Goal: Information Seeking & Learning: Learn about a topic

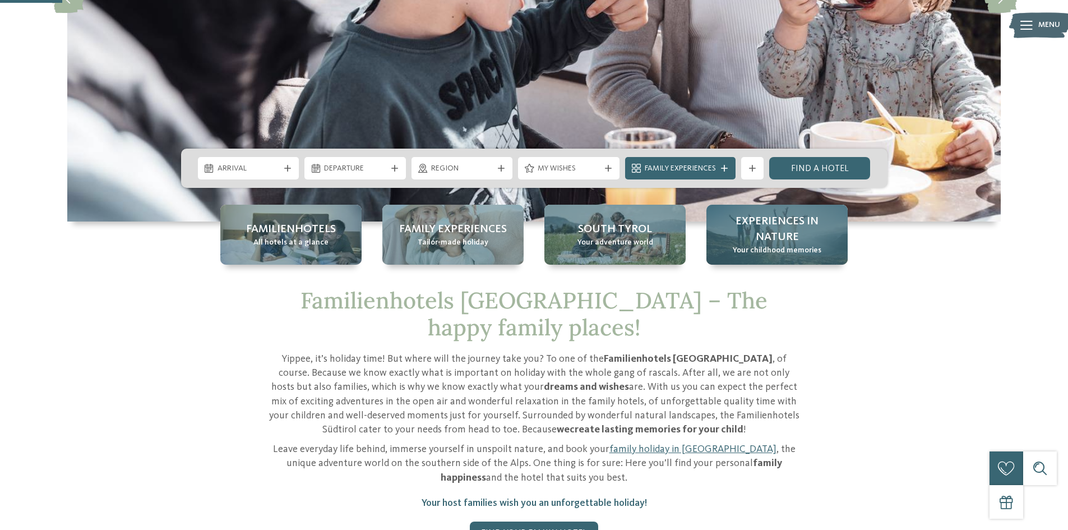
click at [792, 234] on span "Experiences in nature" at bounding box center [777, 229] width 119 height 31
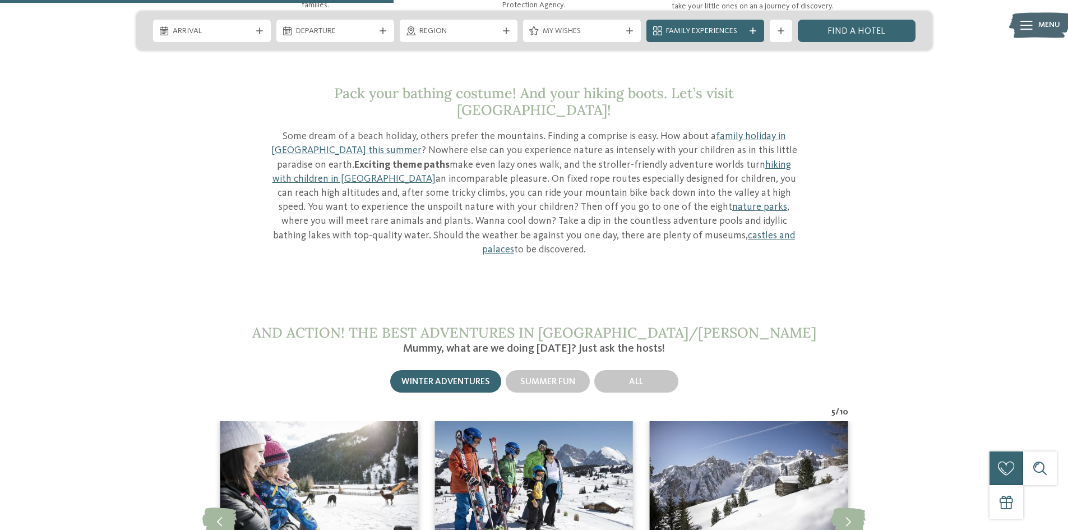
scroll to position [1346, 0]
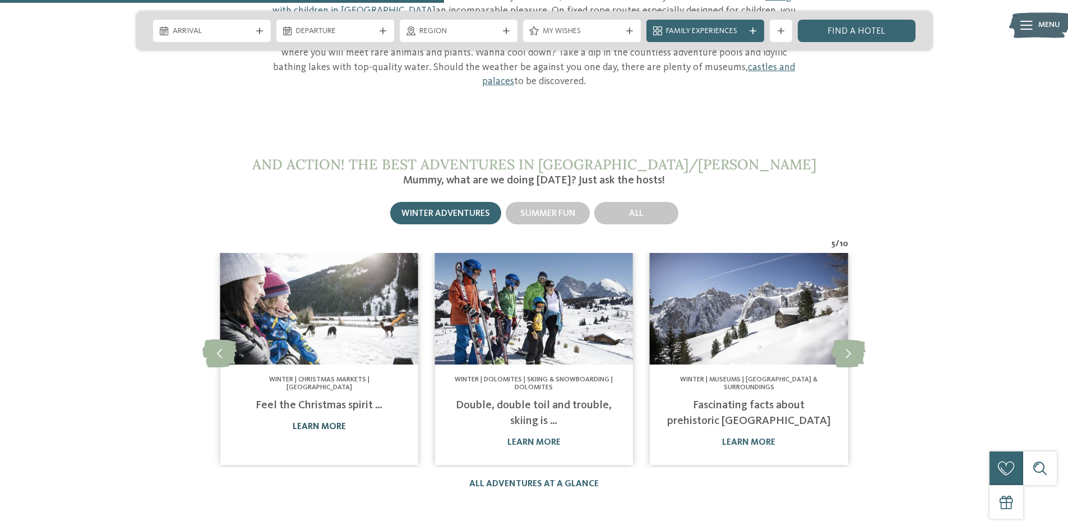
click at [315, 422] on link "learn more" at bounding box center [319, 426] width 53 height 9
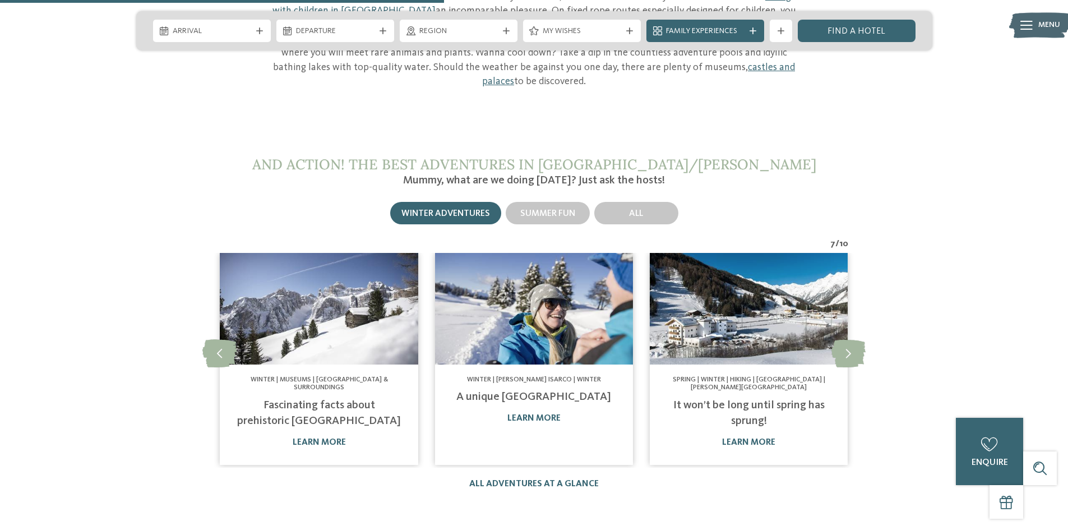
click at [743, 400] on link "It won’t be long until spring has sprung!" at bounding box center [748, 413] width 151 height 27
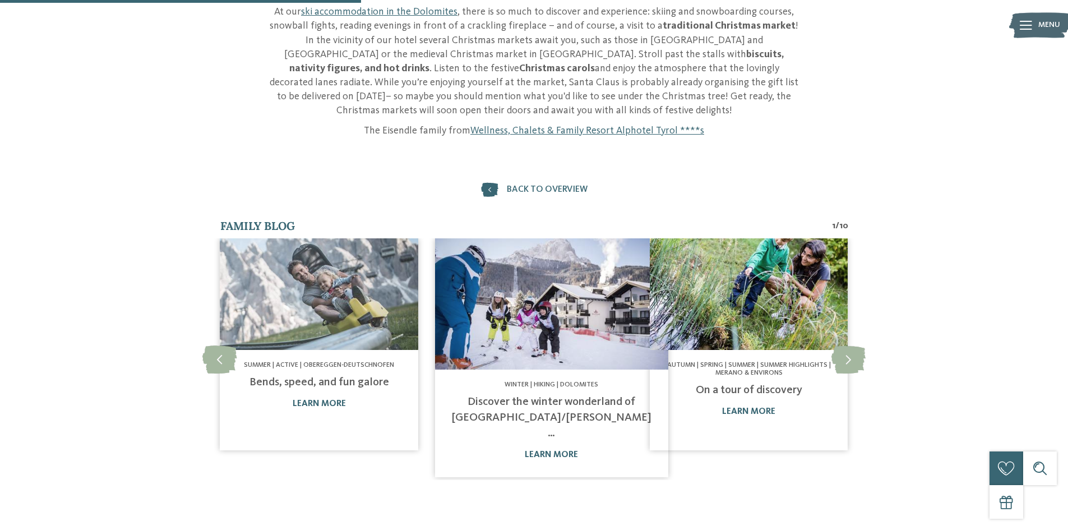
scroll to position [505, 0]
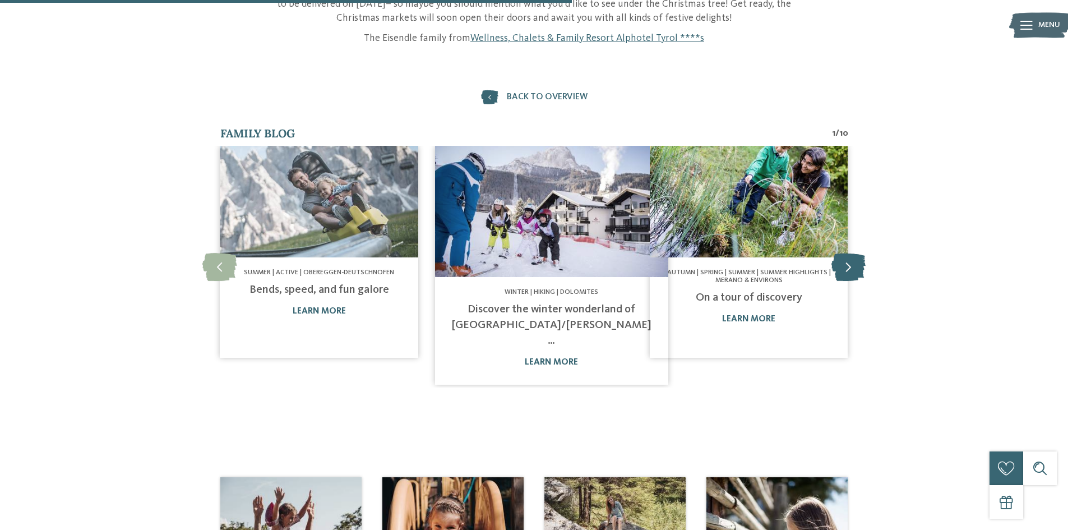
click at [853, 257] on icon at bounding box center [849, 267] width 34 height 28
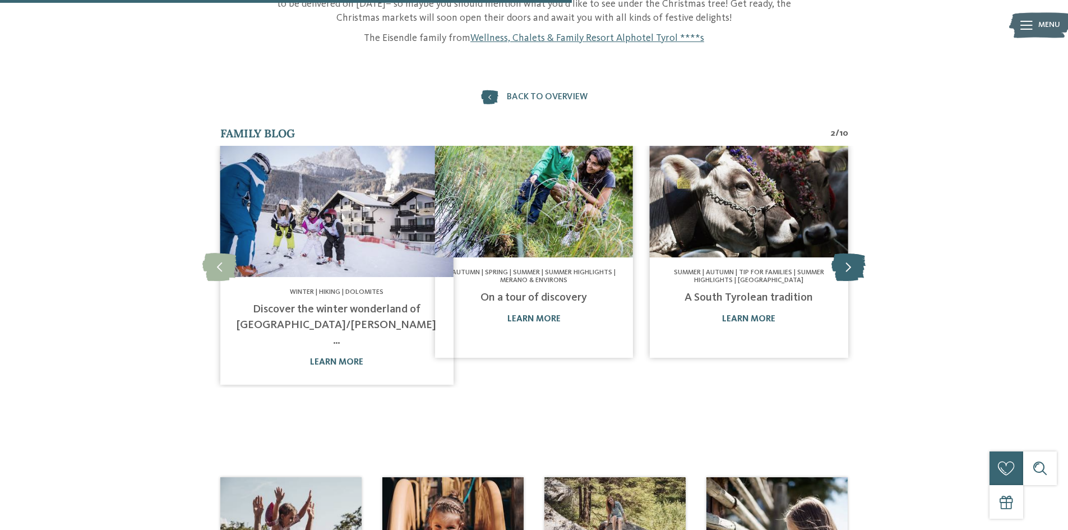
click at [853, 257] on icon at bounding box center [849, 267] width 34 height 28
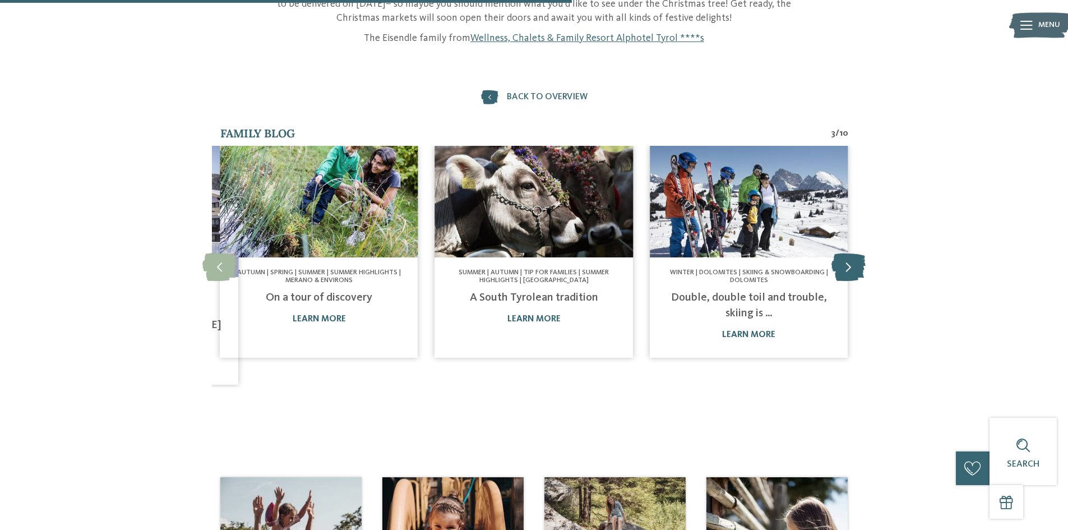
click at [853, 257] on icon at bounding box center [849, 267] width 34 height 28
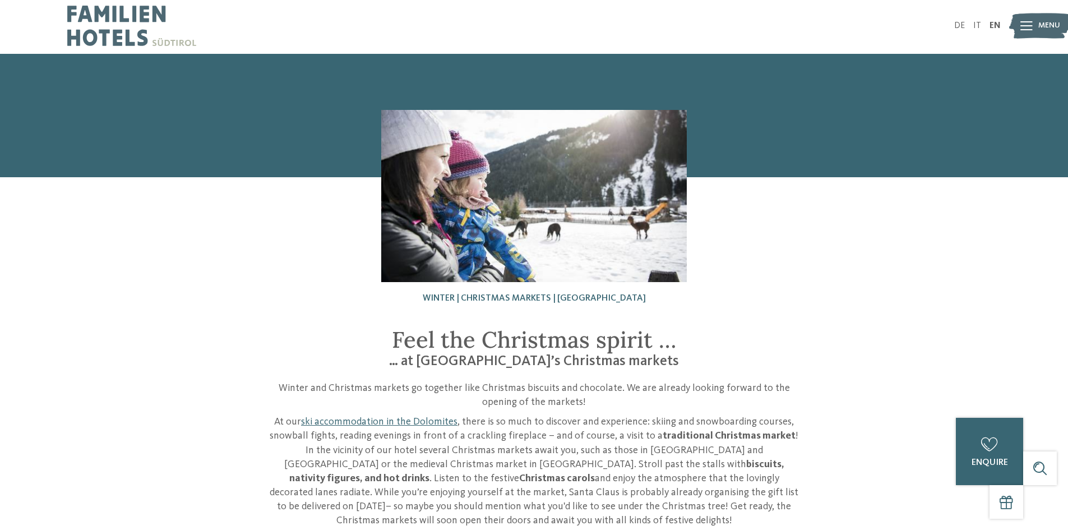
scroll to position [0, 0]
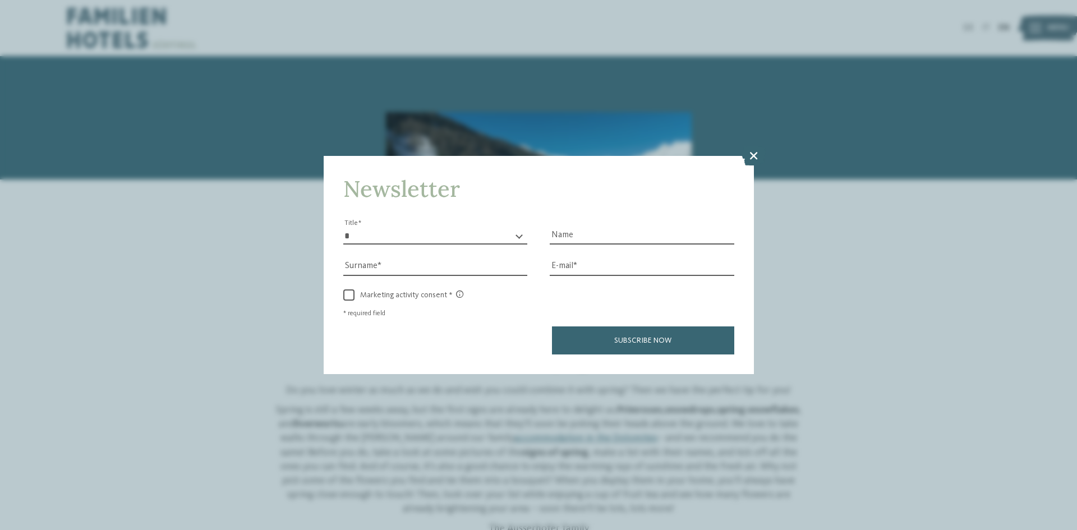
click at [678, 450] on div "Newsletter * ** ** ****** ** Title Name Surname E-mail link link" at bounding box center [538, 265] width 1077 height 530
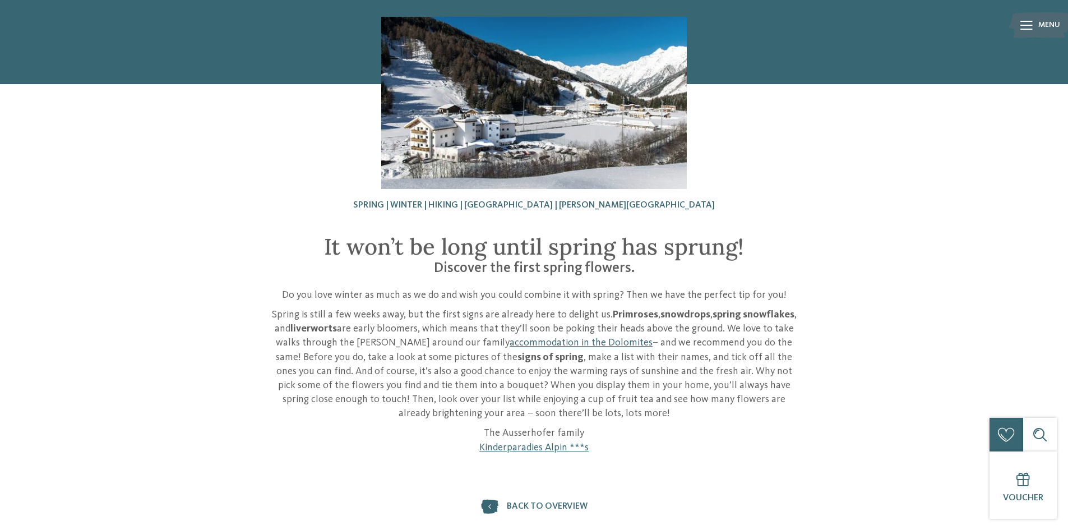
scroll to position [112, 0]
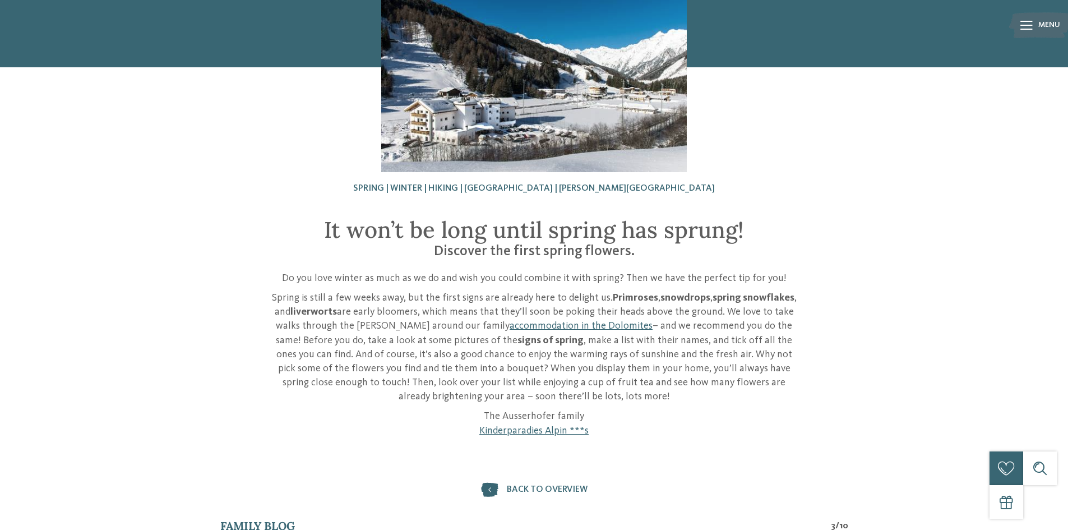
click at [969, 308] on div "Spring | Winter | Hiking | South Tyrol | Valle Isarco It won’t be long until sp…" at bounding box center [534, 191] width 1068 height 494
